Goal: Information Seeking & Learning: Learn about a topic

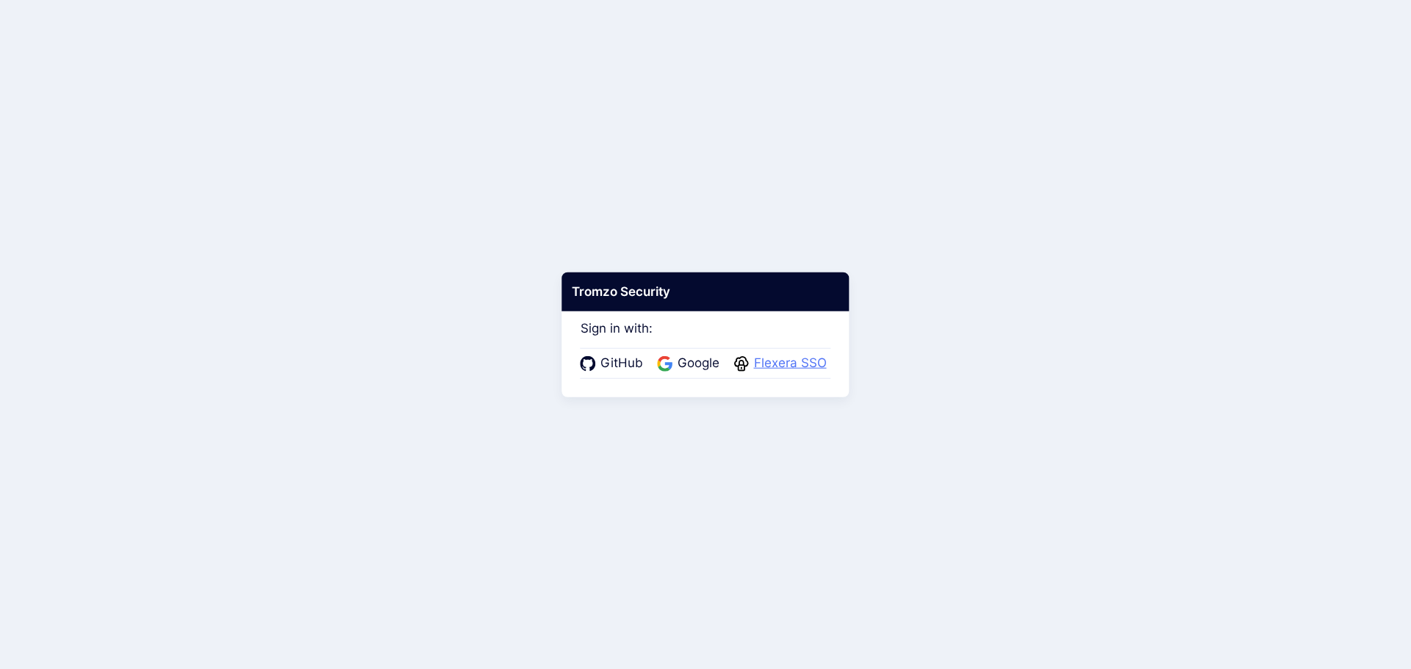
click at [774, 368] on span "Flexera SSO" at bounding box center [790, 363] width 82 height 19
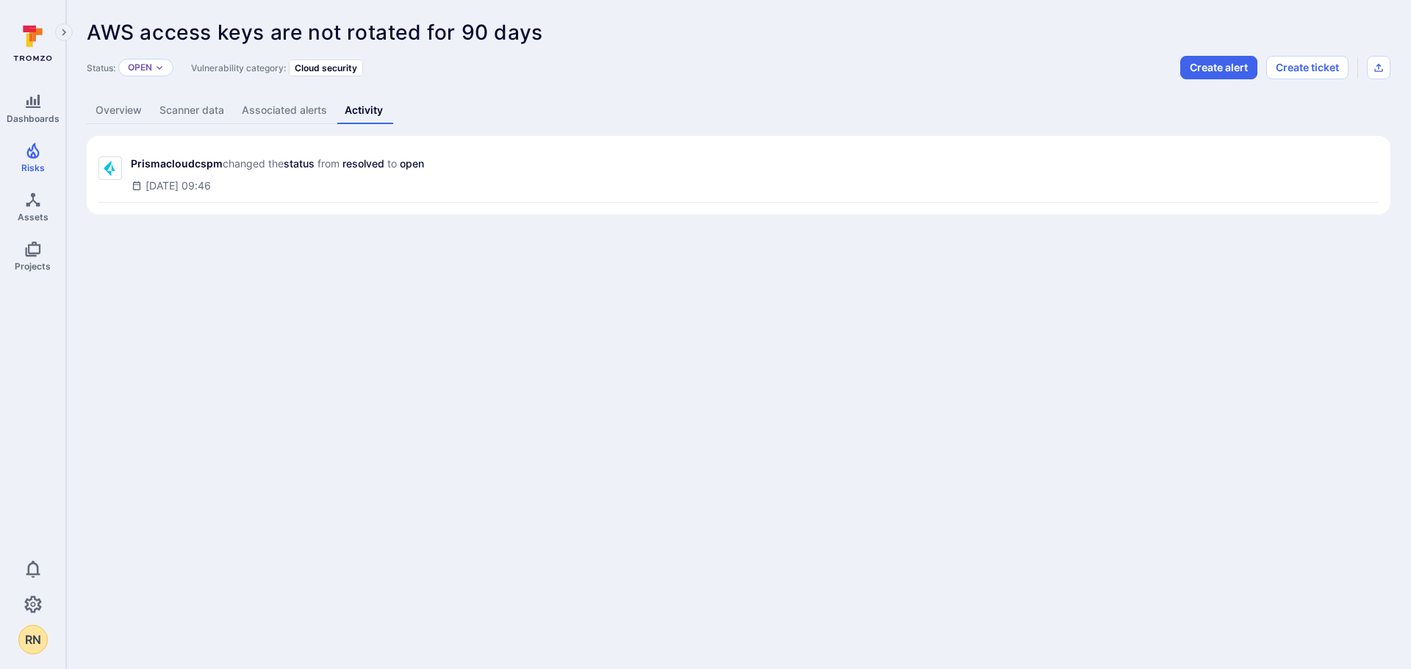
click at [309, 181] on div "Aug 17, 2024 at 09:46" at bounding box center [279, 186] width 296 height 15
click at [281, 108] on link "Associated alerts" at bounding box center [284, 110] width 103 height 27
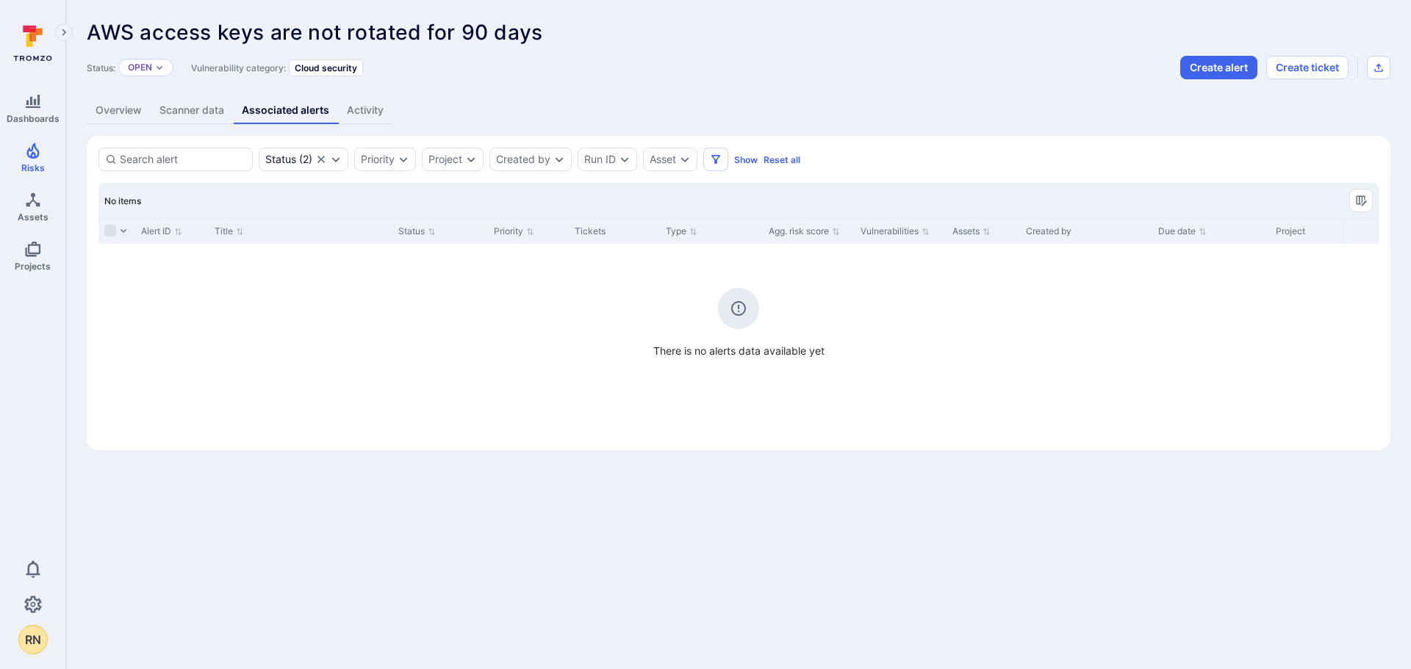
click at [204, 114] on link "Scanner data" at bounding box center [192, 110] width 82 height 27
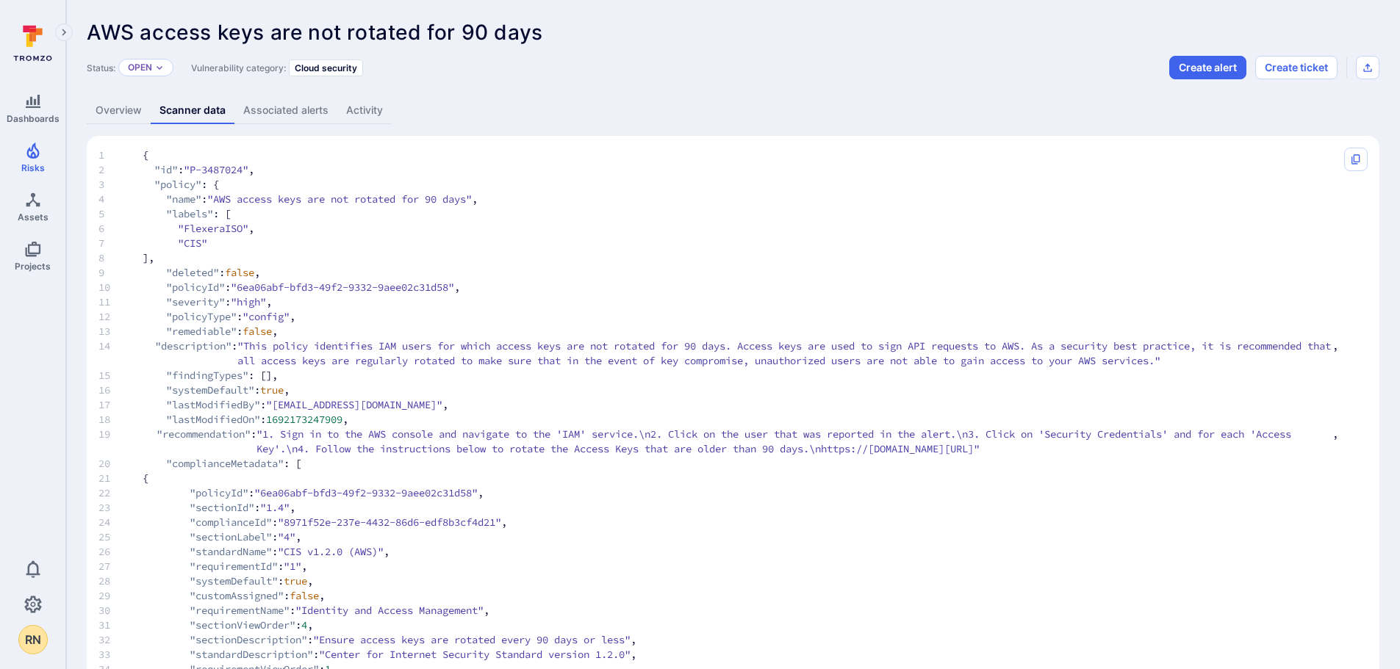
click at [109, 116] on link "Overview" at bounding box center [119, 110] width 64 height 27
